Goal: Task Accomplishment & Management: Manage account settings

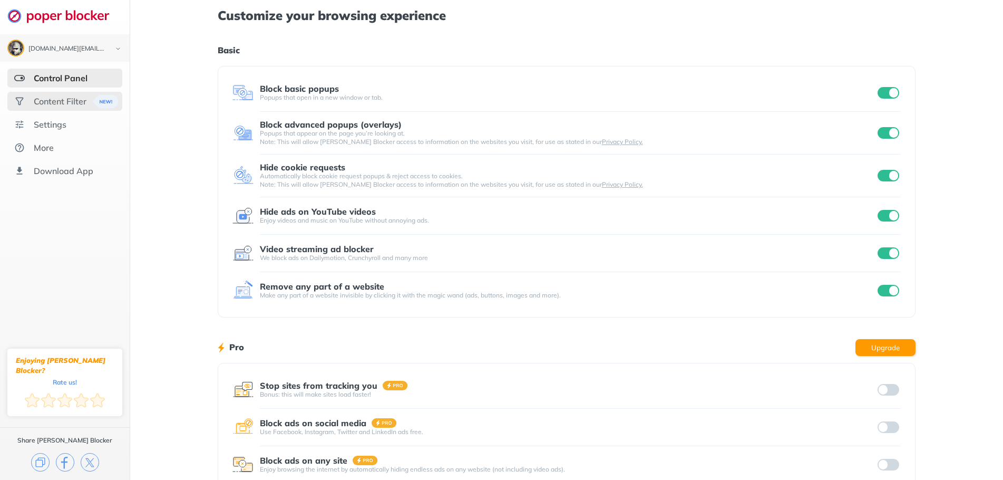
click at [82, 100] on div "Content Filter" at bounding box center [60, 101] width 53 height 11
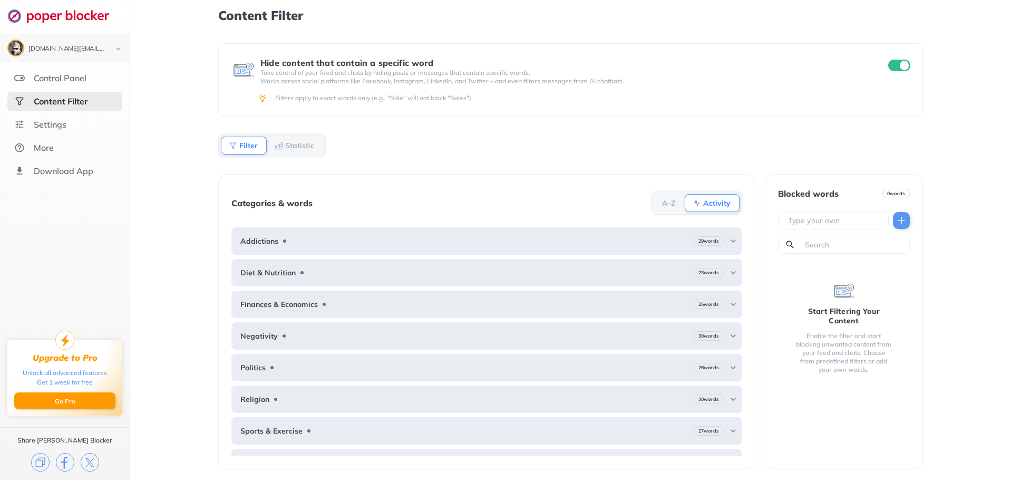
click at [162, 198] on div "Content Filter Hide content that contain a specific word Take control of your f…" at bounding box center [570, 240] width 881 height 480
click at [76, 85] on div "Control Panel" at bounding box center [64, 78] width 115 height 19
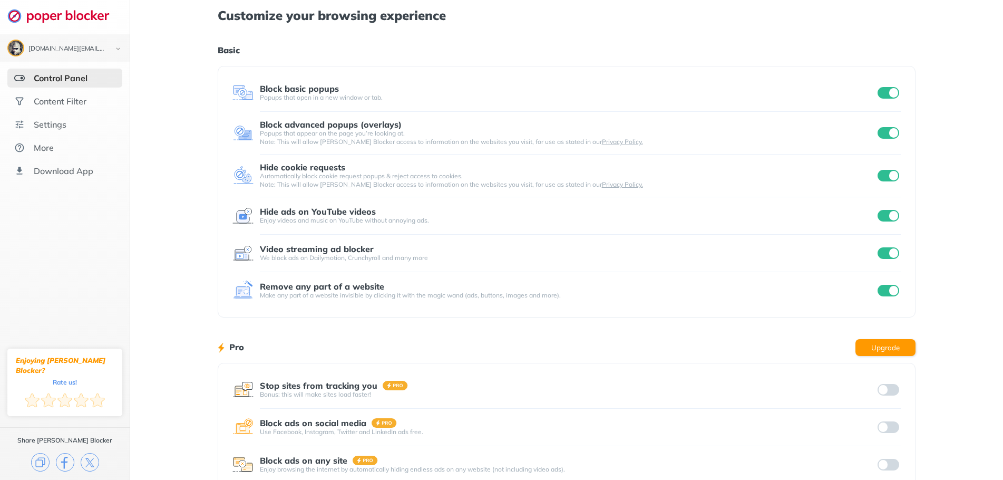
click at [891, 92] on input "checkbox" at bounding box center [889, 93] width 22 height 12
drag, startPoint x: 894, startPoint y: 128, endPoint x: 893, endPoint y: 133, distance: 5.9
click at [894, 132] on input "checkbox" at bounding box center [889, 133] width 22 height 12
click at [894, 180] on input "checkbox" at bounding box center [889, 176] width 22 height 12
drag, startPoint x: 893, startPoint y: 177, endPoint x: 889, endPoint y: 143, distance: 33.4
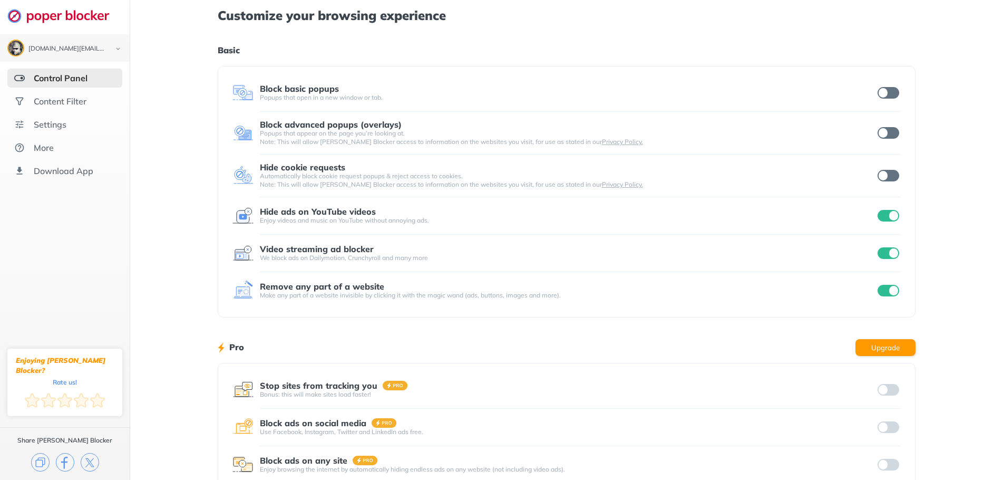
click at [891, 177] on input "checkbox" at bounding box center [889, 176] width 22 height 12
drag, startPoint x: 888, startPoint y: 135, endPoint x: 889, endPoint y: 125, distance: 10.0
click at [889, 136] on input "checkbox" at bounding box center [889, 133] width 22 height 12
click at [891, 89] on input "checkbox" at bounding box center [889, 93] width 22 height 12
click at [966, 67] on div "Customize your browsing experience Basic Block basic popups Popups that open in…" at bounding box center [566, 272] width 873 height 545
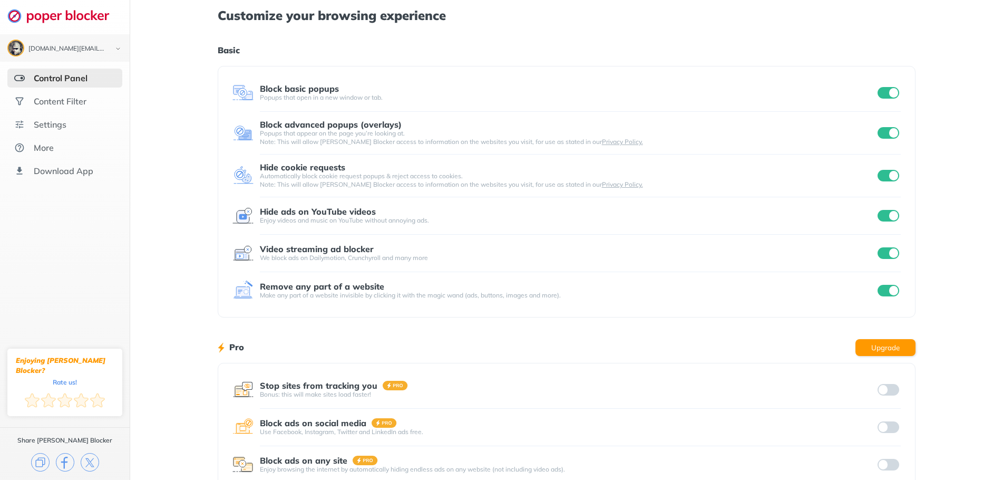
click at [694, 36] on div "Customize your browsing experience Basic Block basic popups Popups that open in…" at bounding box center [567, 272] width 699 height 545
